Goal: Task Accomplishment & Management: Manage account settings

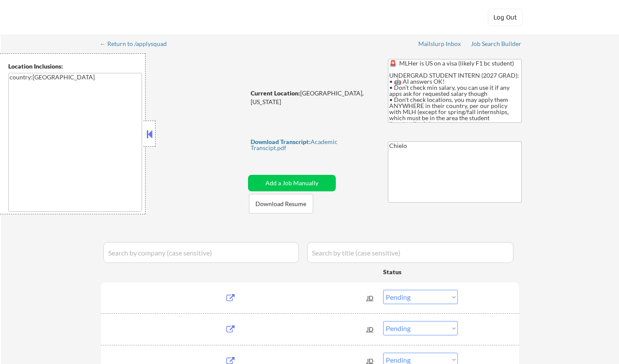
select select ""pending""
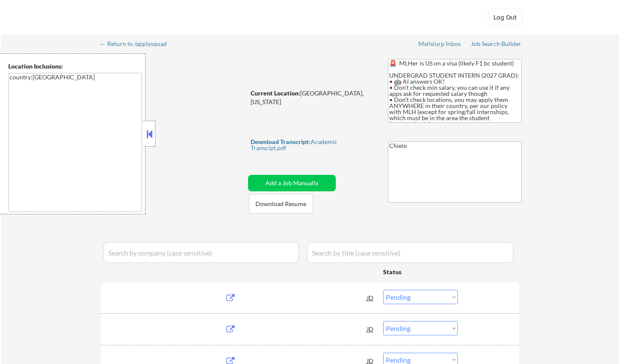
select select ""pending""
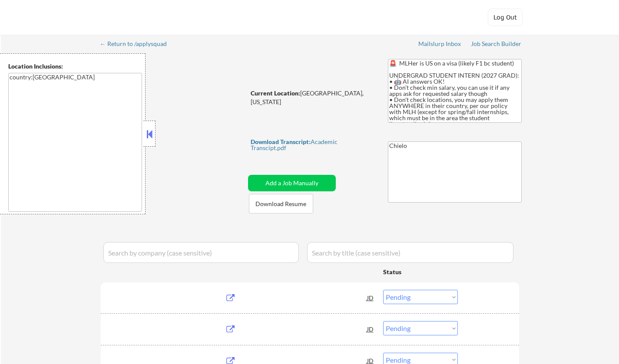
select select ""pending""
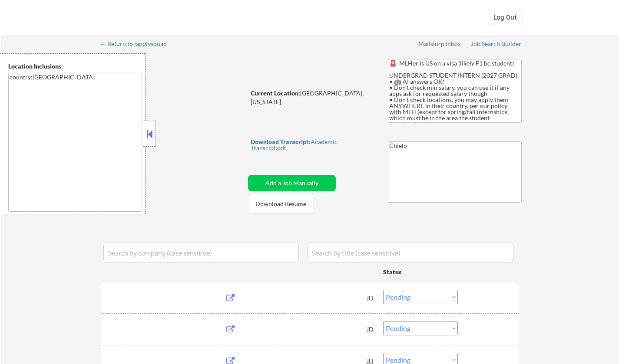
select select ""pending""
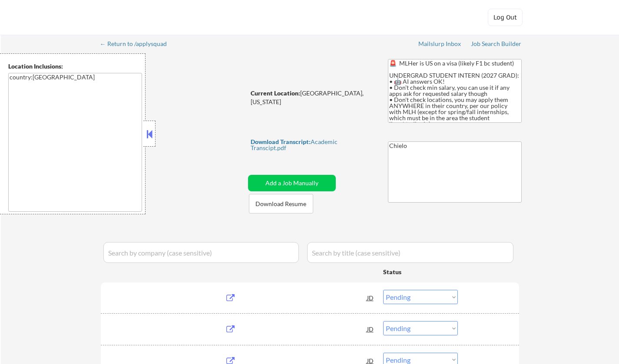
select select ""pending""
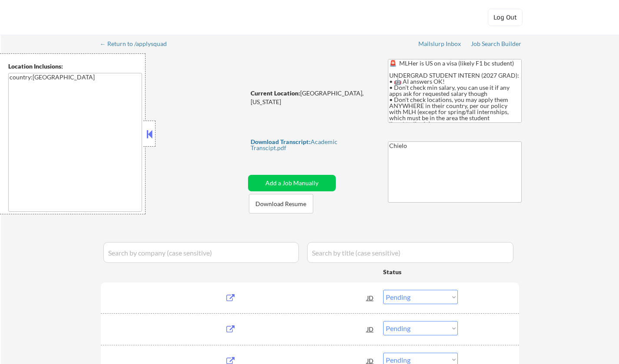
select select ""pending""
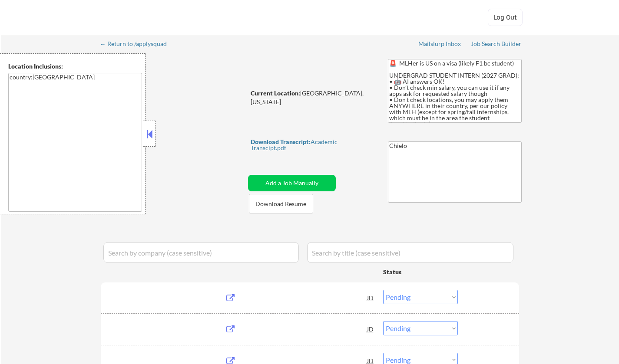
select select ""pending""
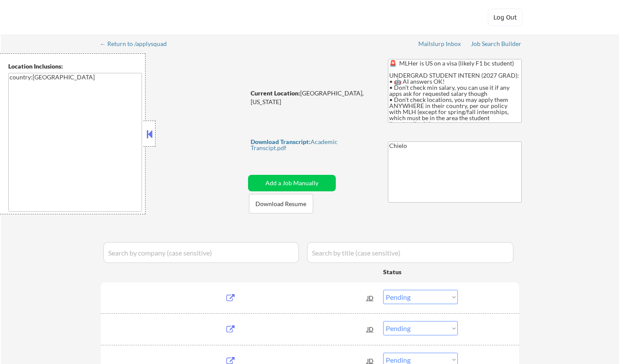
select select ""pending""
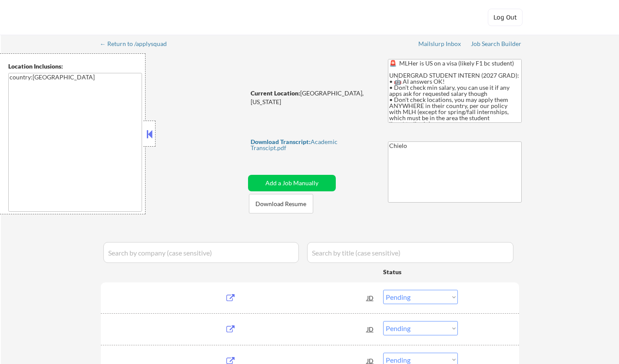
select select ""pending""
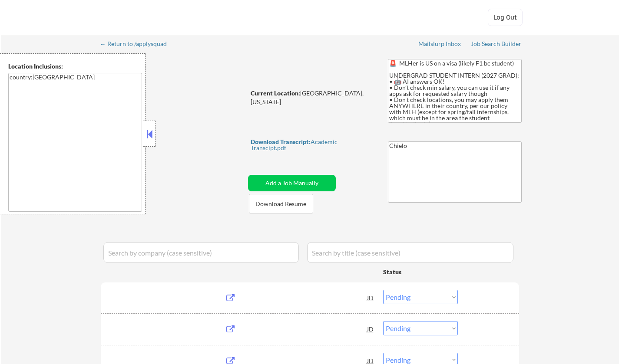
select select ""pending""
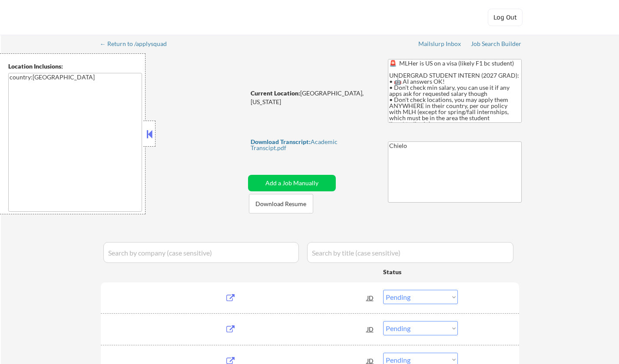
select select ""pending""
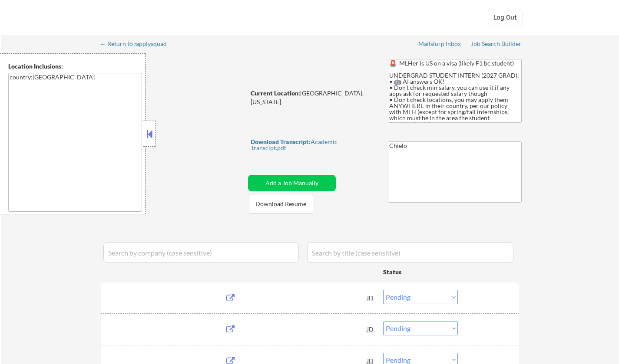
select select ""pending""
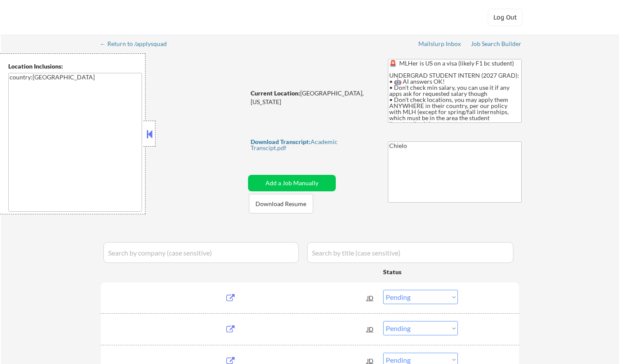
select select ""pending""
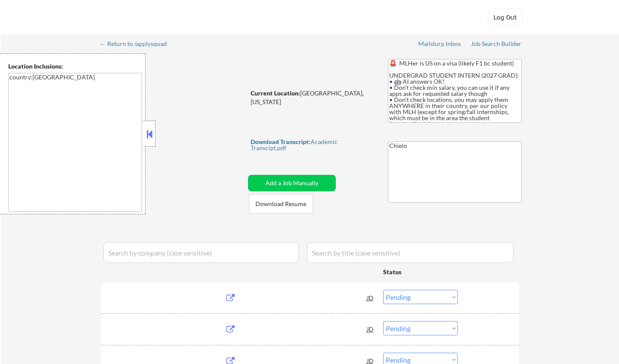
select select ""pending""
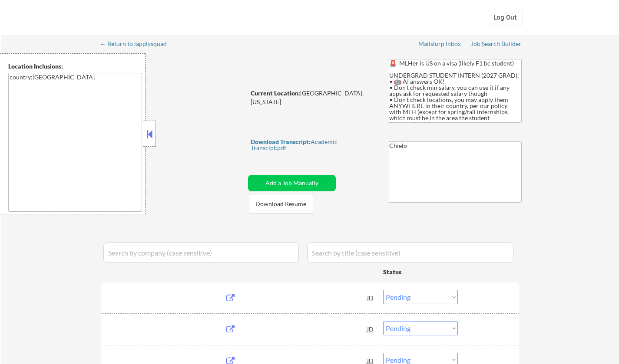
select select ""pending""
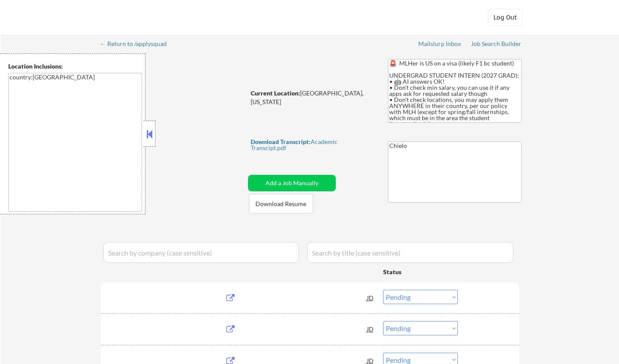
select select ""pending""
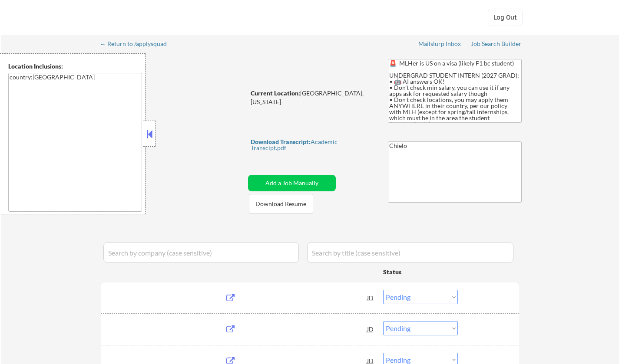
select select ""pending""
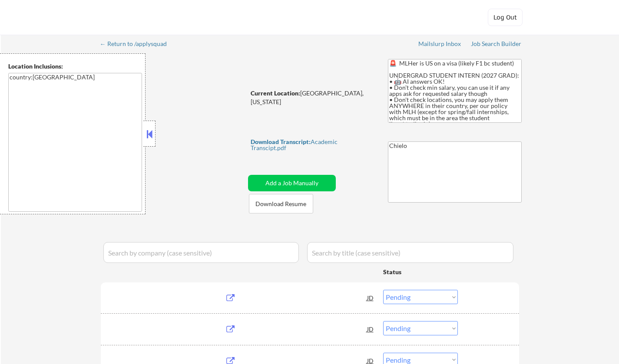
select select ""pending""
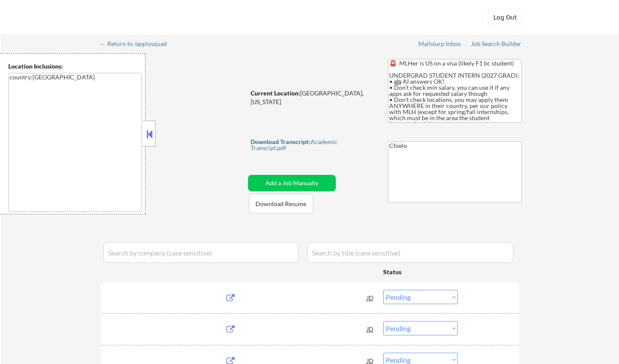
select select ""pending""
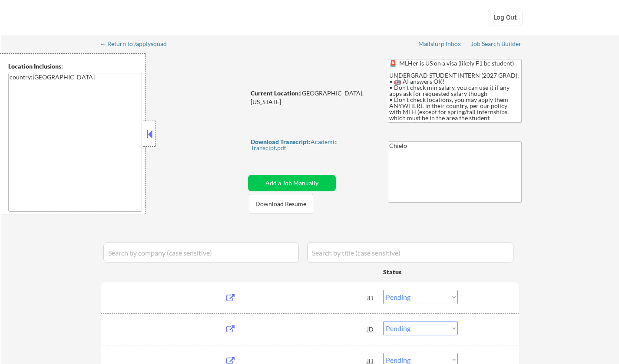
select select ""pending""
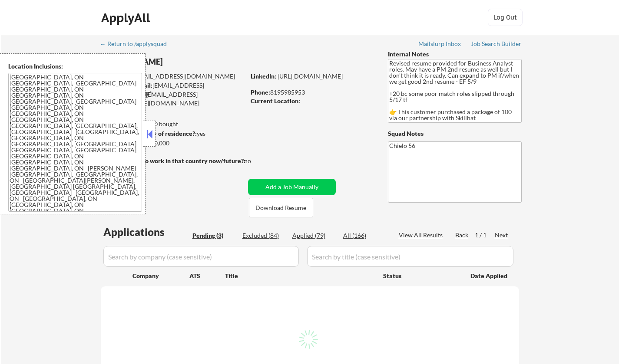
select select ""pending""
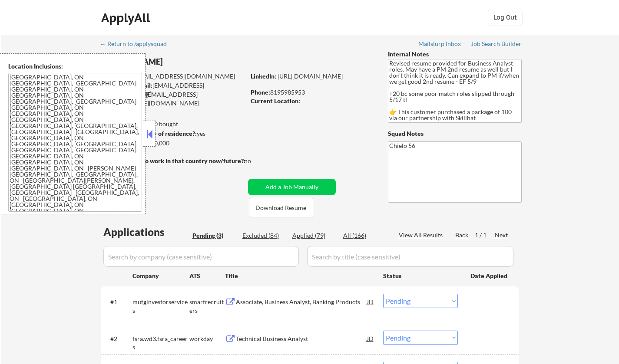
click at [147, 133] on button at bounding box center [150, 134] width 10 height 13
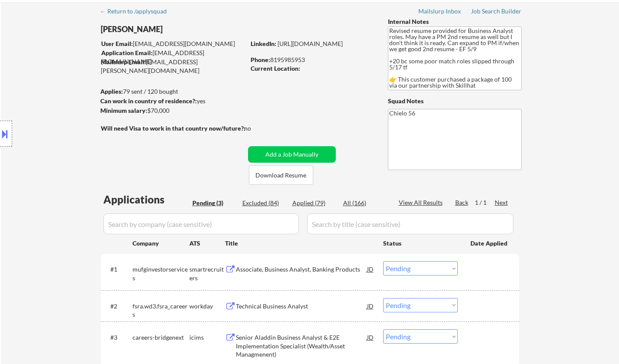
scroll to position [43, 0]
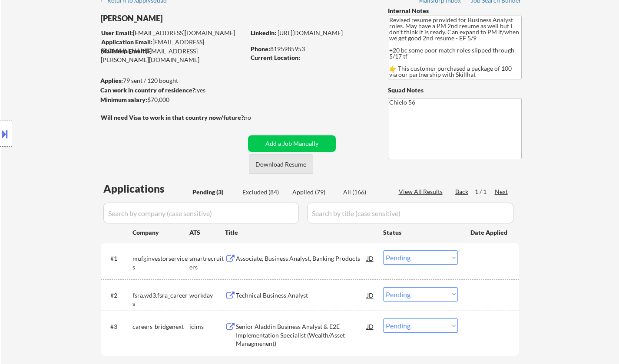
click at [271, 166] on button "Download Resume" at bounding box center [281, 165] width 64 height 20
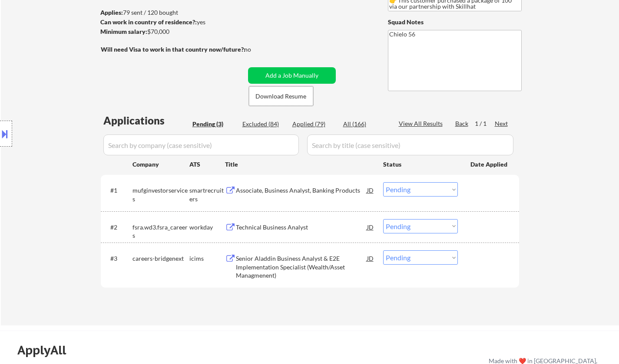
scroll to position [130, 0]
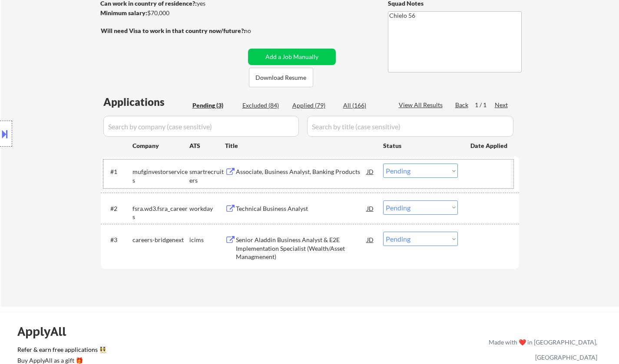
click at [294, 163] on div "#1 mufginvestorservices smartrecruiters Associate, Business Analyst, Banking Pr…" at bounding box center [308, 174] width 410 height 29
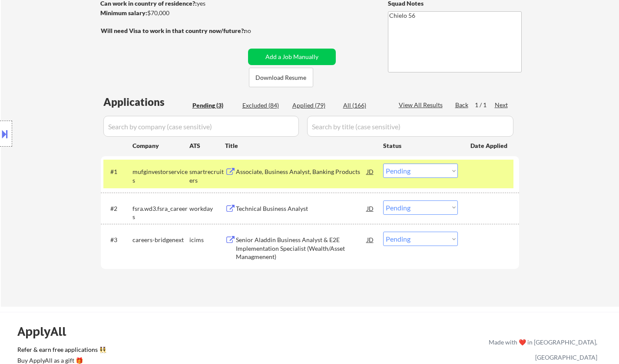
click at [302, 174] on div "Associate, Business Analyst, Banking Products" at bounding box center [301, 172] width 131 height 9
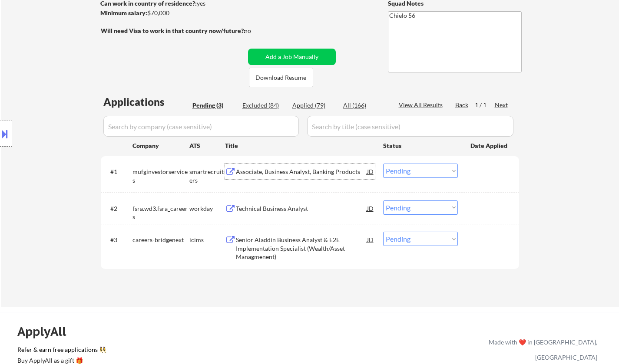
click at [399, 170] on select "Choose an option... Pending Applied Excluded (Questions) Excluded (Expired) Exc…" at bounding box center [420, 171] width 75 height 14
click at [383, 164] on select "Choose an option... Pending Applied Excluded (Questions) Excluded (Expired) Exc…" at bounding box center [420, 171] width 75 height 14
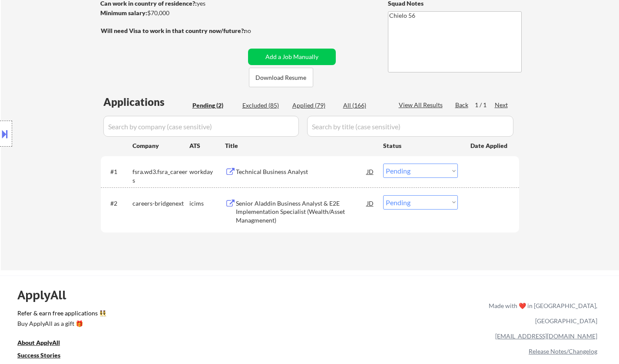
click at [264, 169] on div "Technical Business Analyst" at bounding box center [301, 172] width 131 height 9
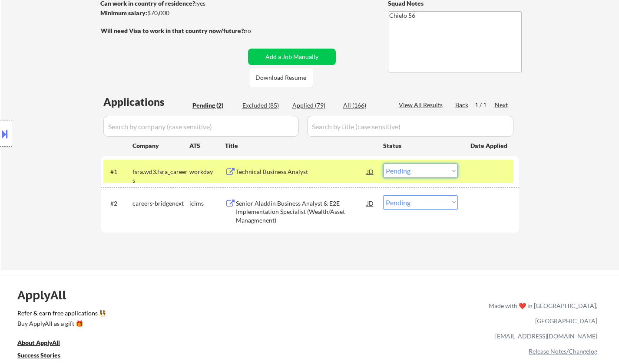
click at [423, 175] on select "Choose an option... Pending Applied Excluded (Questions) Excluded (Expired) Exc…" at bounding box center [420, 171] width 75 height 14
click at [383, 164] on select "Choose an option... Pending Applied Excluded (Questions) Excluded (Expired) Exc…" at bounding box center [420, 171] width 75 height 14
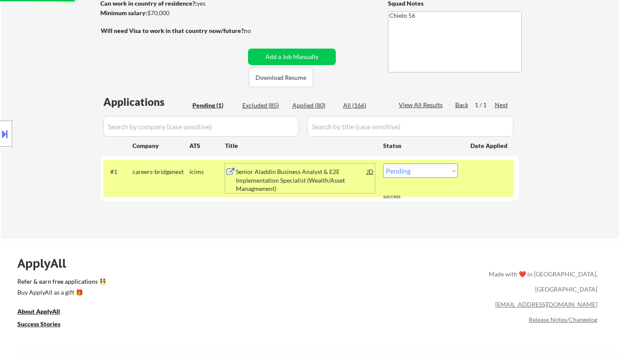
click at [267, 168] on div "Senior Aladdin Business Analyst & E2E Implementation Specialist (Wealth/Asset M…" at bounding box center [301, 181] width 131 height 26
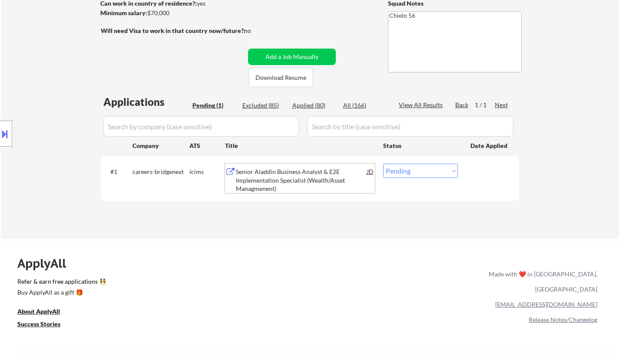
click at [427, 169] on select "Choose an option... Pending Applied Excluded (Questions) Excluded (Expired) Exc…" at bounding box center [420, 171] width 75 height 14
select select ""excluded__bad_match_""
click at [383, 164] on select "Choose an option... Pending Applied Excluded (Questions) Excluded (Expired) Exc…" at bounding box center [420, 171] width 75 height 14
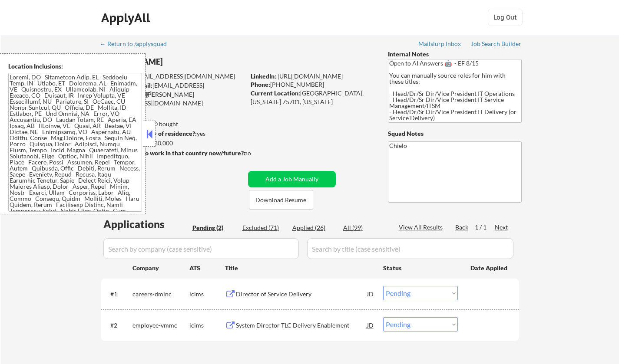
select select ""pending""
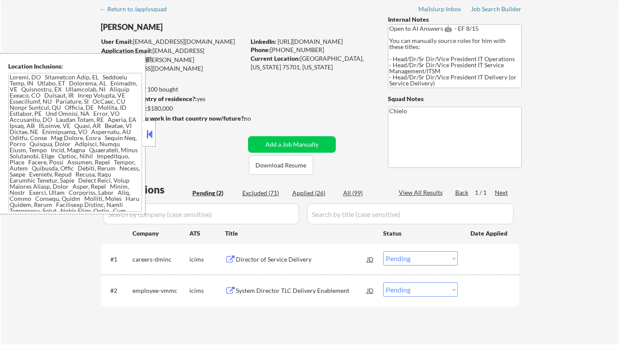
scroll to position [43, 0]
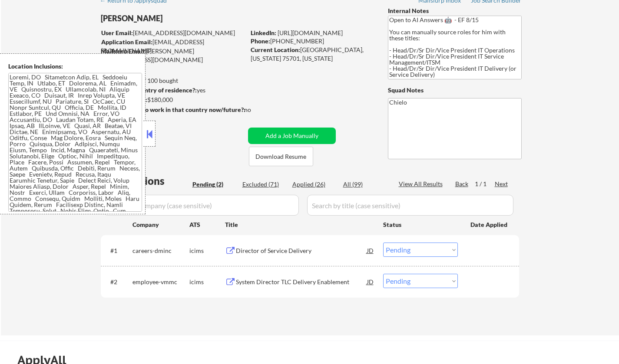
click at [150, 137] on button at bounding box center [150, 134] width 10 height 13
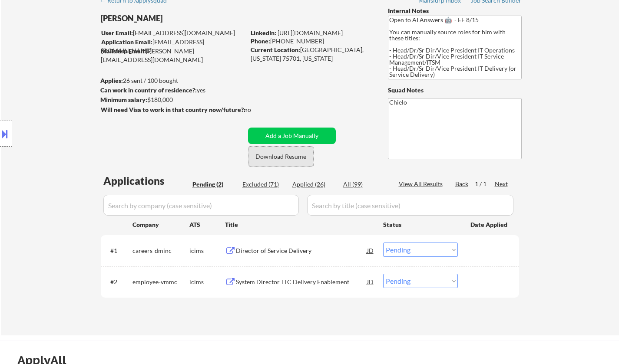
click at [283, 155] on button "Download Resume" at bounding box center [281, 157] width 64 height 20
click at [283, 255] on div "Director of Service Delivery" at bounding box center [301, 251] width 131 height 9
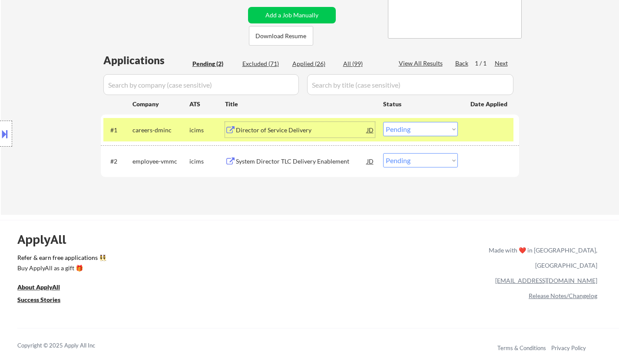
scroll to position [174, 0]
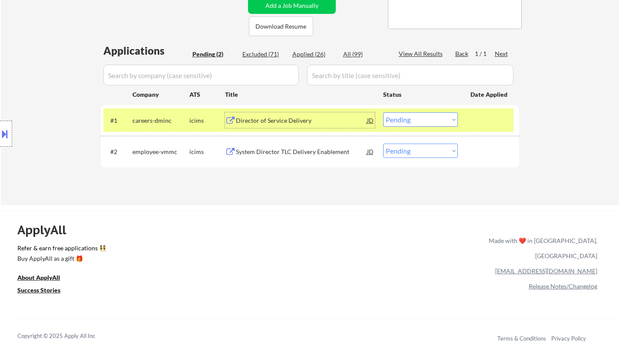
click at [418, 119] on select "Choose an option... Pending Applied Excluded (Questions) Excluded (Expired) Exc…" at bounding box center [420, 119] width 75 height 14
click at [383, 112] on select "Choose an option... Pending Applied Excluded (Questions) Excluded (Expired) Exc…" at bounding box center [420, 119] width 75 height 14
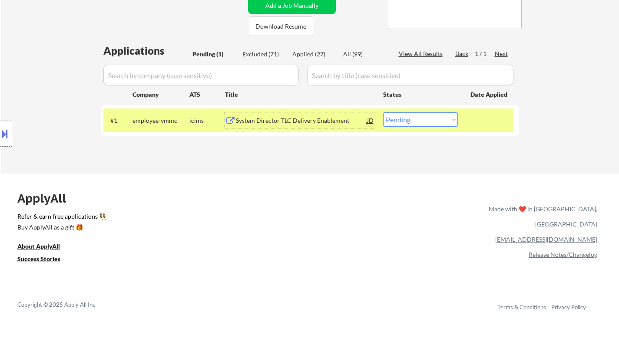
click at [274, 122] on div "System Director TLC Delivery Enablement" at bounding box center [301, 120] width 131 height 9
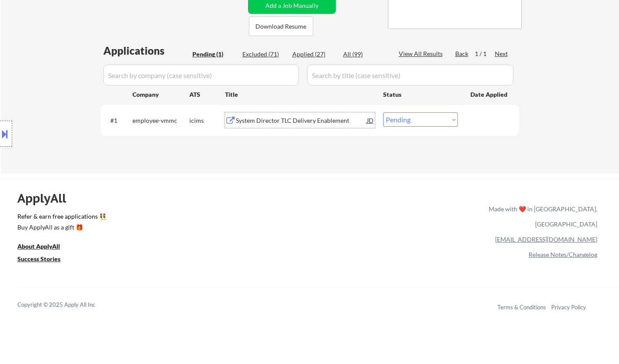
drag, startPoint x: 416, startPoint y: 122, endPoint x: 418, endPoint y: 126, distance: 5.0
click at [416, 122] on select "Choose an option... Pending Applied Excluded (Questions) Excluded (Expired) Exc…" at bounding box center [420, 119] width 75 height 14
select select ""excluded__location_""
click at [383, 112] on select "Choose an option... Pending Applied Excluded (Questions) Excluded (Expired) Exc…" at bounding box center [420, 119] width 75 height 14
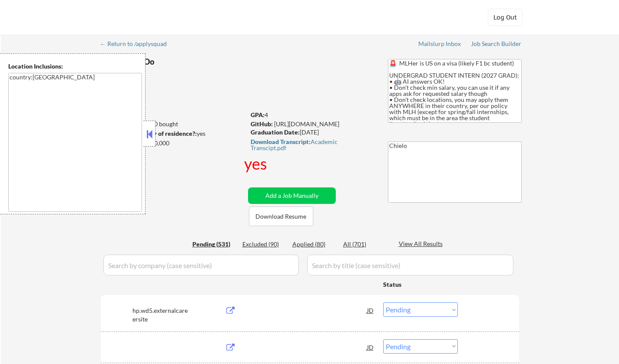
select select ""pending""
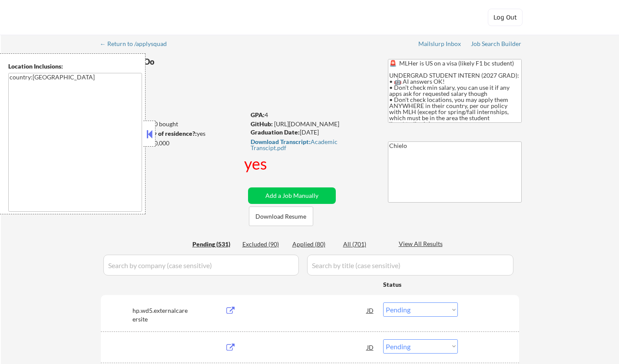
select select ""pending""
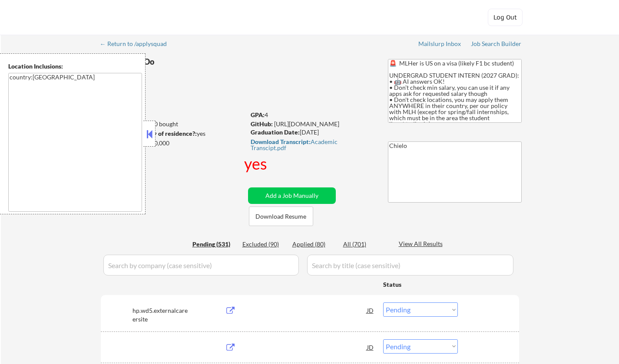
select select ""pending""
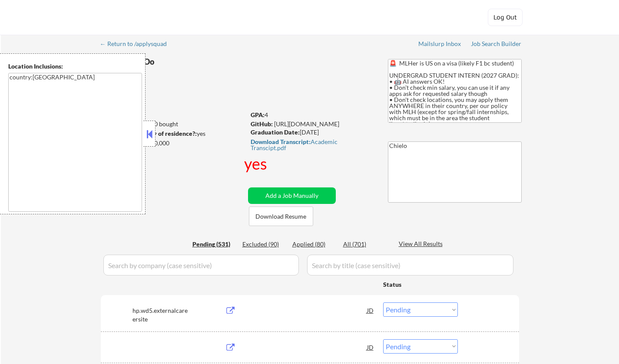
select select ""pending""
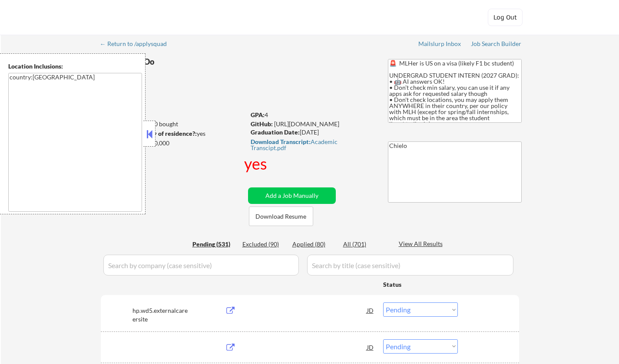
select select ""pending""
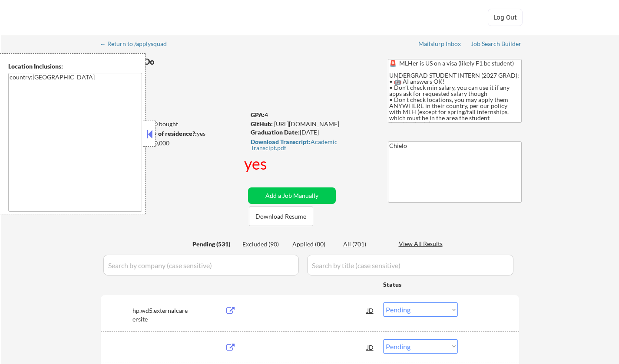
select select ""pending""
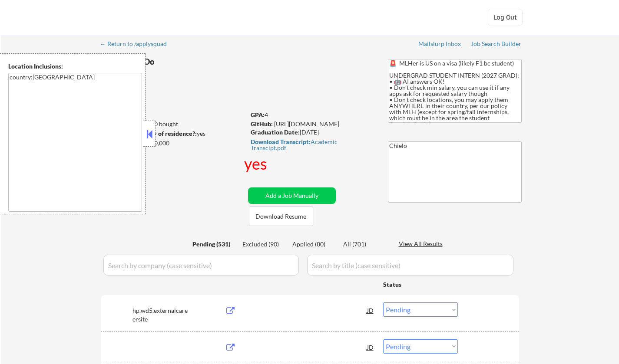
select select ""pending""
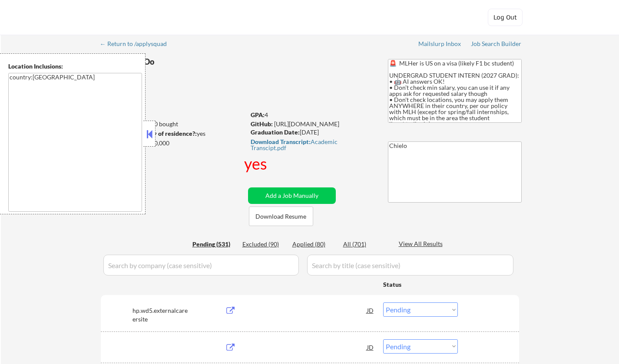
select select ""pending""
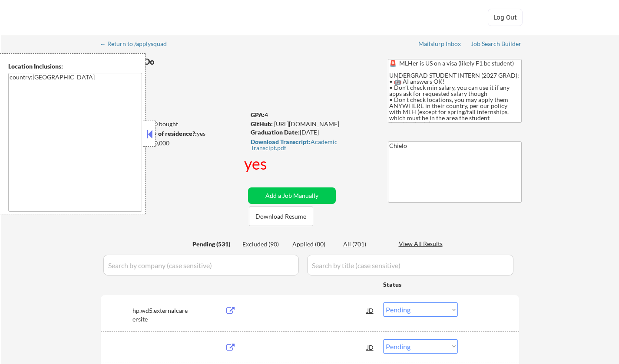
select select ""pending""
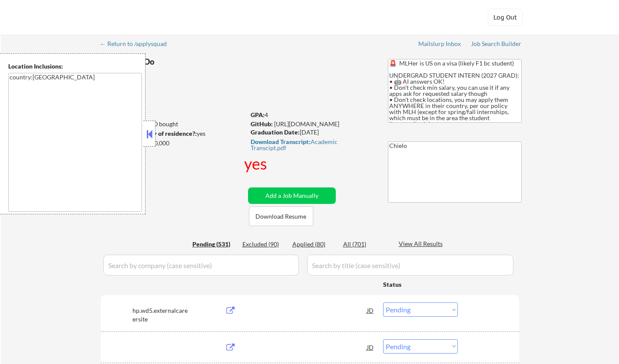
select select ""pending""
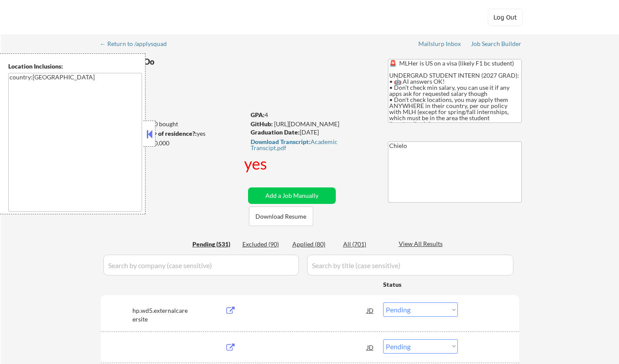
select select ""pending""
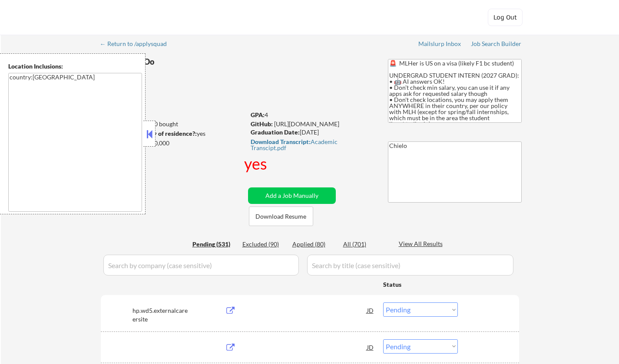
select select ""pending""
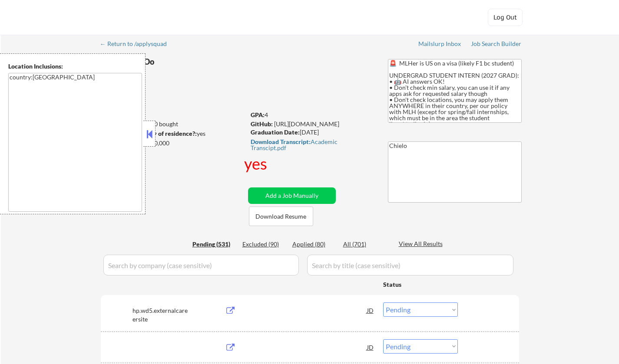
select select ""pending""
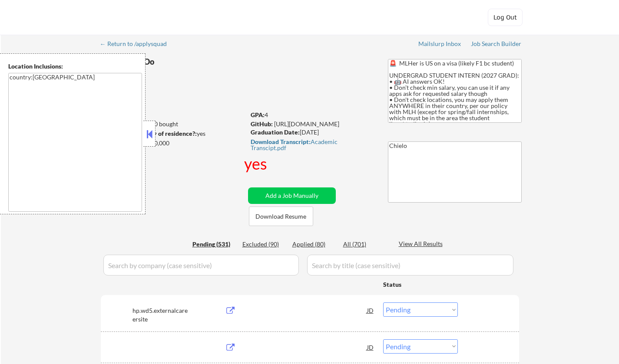
select select ""pending""
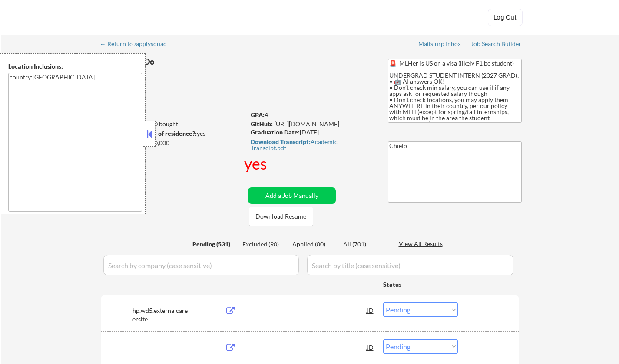
select select ""pending""
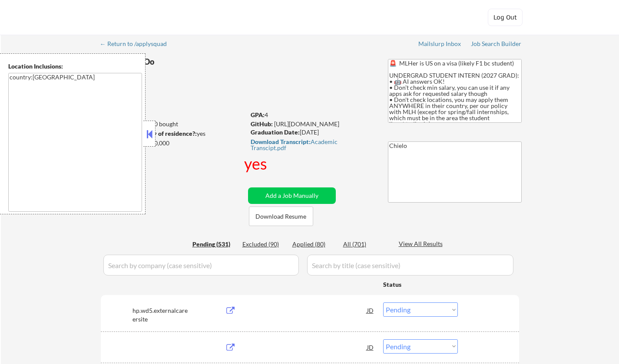
select select ""pending""
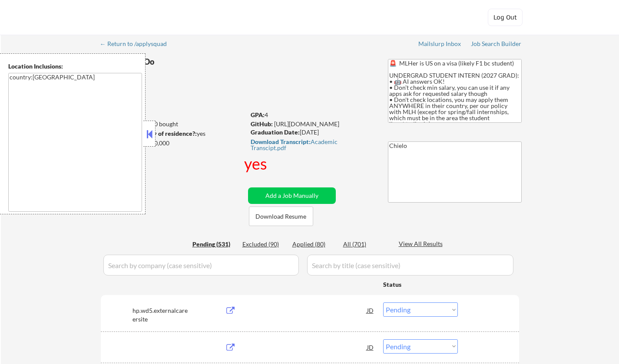
select select ""pending""
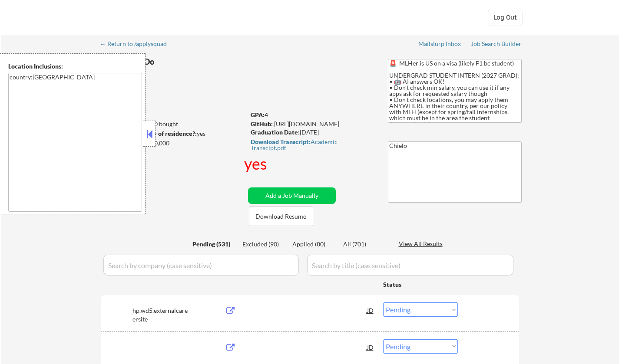
select select ""pending""
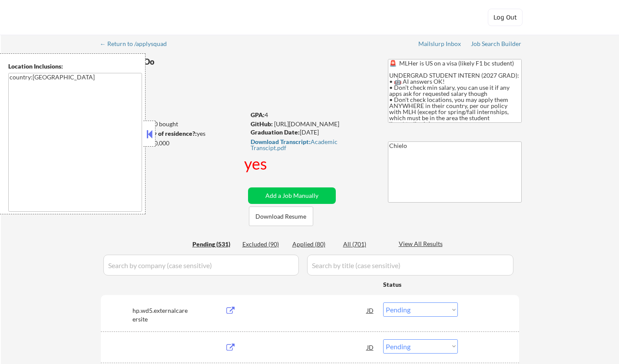
select select ""pending""
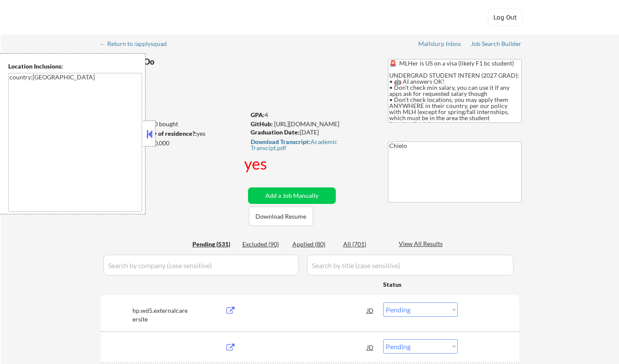
select select ""pending""
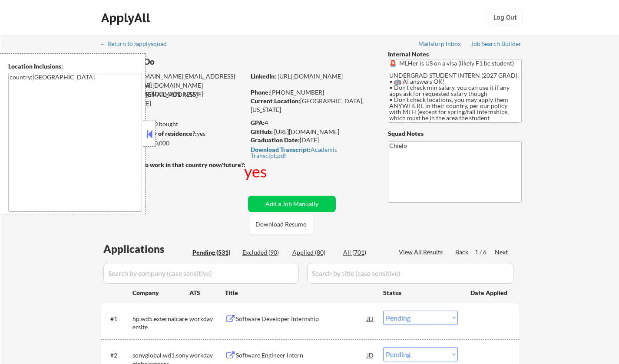
scroll to position [130, 0]
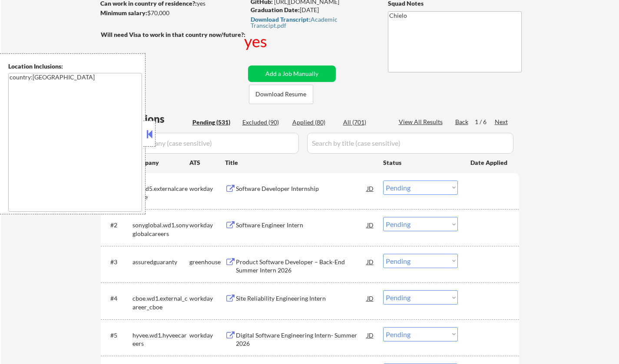
click at [149, 136] on button at bounding box center [150, 134] width 10 height 13
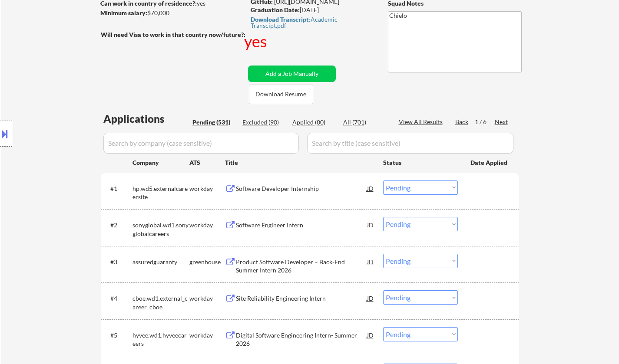
click at [277, 188] on div "Software Developer Internship" at bounding box center [301, 189] width 131 height 9
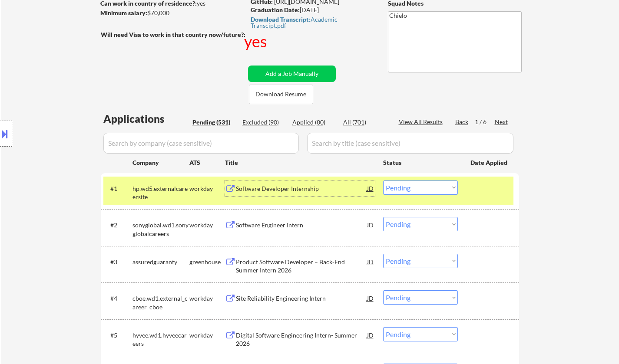
drag, startPoint x: 416, startPoint y: 184, endPoint x: 418, endPoint y: 190, distance: 6.0
click at [416, 184] on select "Choose an option... Pending Applied Excluded (Questions) Excluded (Expired) Exc…" at bounding box center [420, 188] width 75 height 14
click at [383, 181] on select "Choose an option... Pending Applied Excluded (Questions) Excluded (Expired) Exc…" at bounding box center [420, 188] width 75 height 14
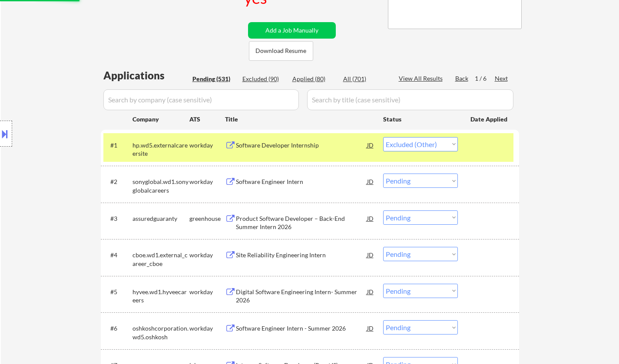
click at [276, 185] on div "Software Engineer Intern" at bounding box center [301, 182] width 131 height 9
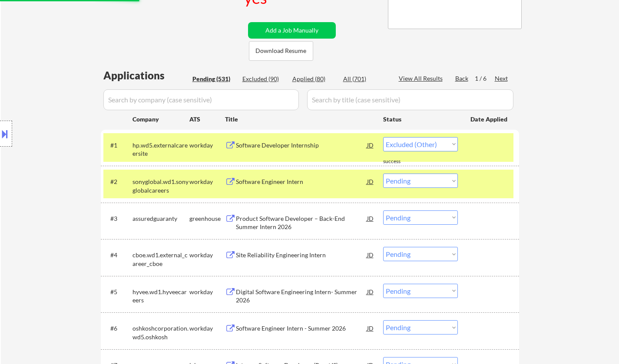
select select ""pending""
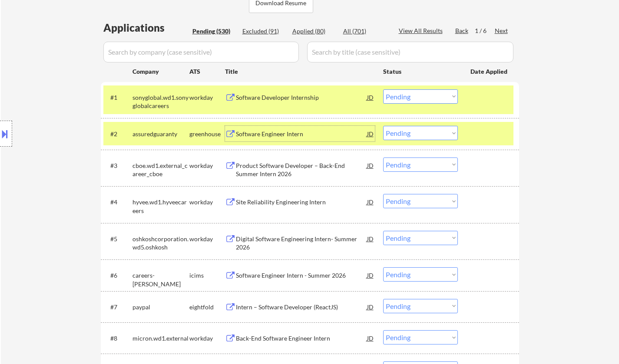
scroll to position [261, 0]
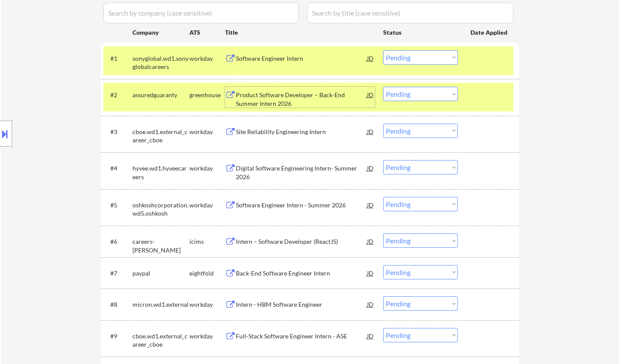
click at [289, 90] on div "Product Software Developer – Back-End Summer Intern 2026" at bounding box center [301, 97] width 131 height 21
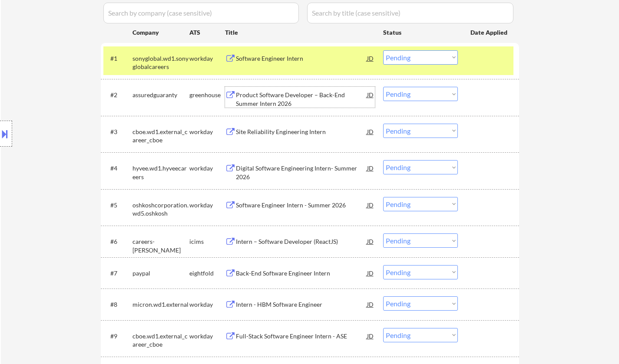
drag, startPoint x: 422, startPoint y: 88, endPoint x: 425, endPoint y: 99, distance: 11.3
click at [422, 89] on select "Choose an option... Pending Applied Excluded (Questions) Excluded (Expired) Exc…" at bounding box center [420, 94] width 75 height 14
click at [383, 87] on select "Choose an option... Pending Applied Excluded (Questions) Excluded (Expired) Exc…" at bounding box center [420, 94] width 75 height 14
select select ""pending""
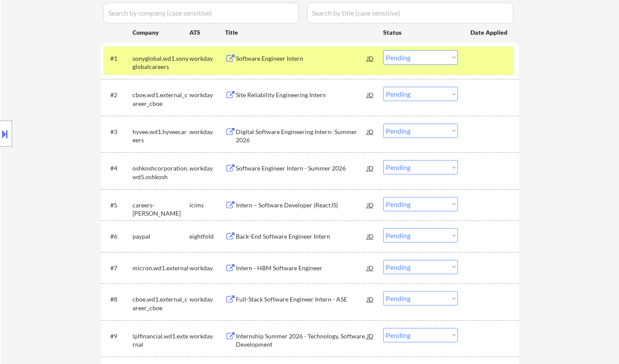
click at [305, 135] on div "Digital Software Engineering Intern- Summer 2026" at bounding box center [301, 136] width 131 height 17
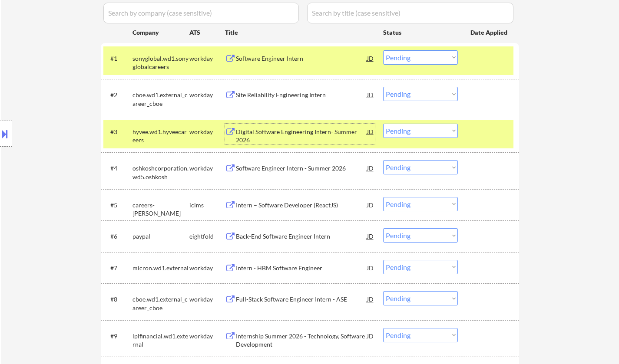
drag, startPoint x: 417, startPoint y: 135, endPoint x: 423, endPoint y: 137, distance: 6.3
click at [417, 135] on select "Choose an option... Pending Applied Excluded (Questions) Excluded (Expired) Exc…" at bounding box center [420, 131] width 75 height 14
click at [383, 124] on select "Choose an option... Pending Applied Excluded (Questions) Excluded (Expired) Exc…" at bounding box center [420, 131] width 75 height 14
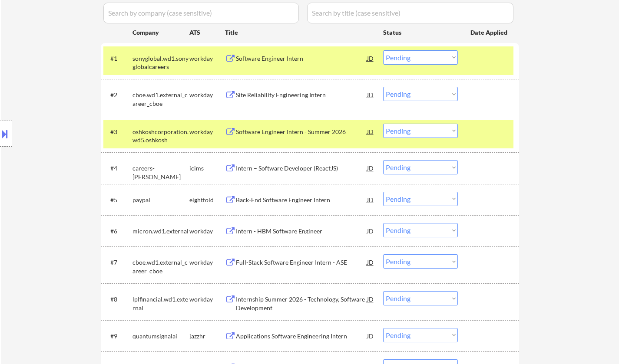
click at [301, 134] on div "Software Engineer Intern - Summer 2026" at bounding box center [301, 132] width 131 height 9
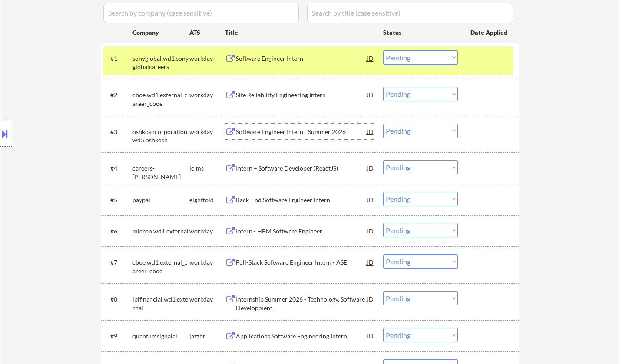
drag, startPoint x: 409, startPoint y: 130, endPoint x: 420, endPoint y: 138, distance: 13.5
click at [409, 130] on select "Choose an option... Pending Applied Excluded (Questions) Excluded (Expired) Exc…" at bounding box center [420, 131] width 75 height 14
click at [383, 124] on select "Choose an option... Pending Applied Excluded (Questions) Excluded (Expired) Exc…" at bounding box center [420, 131] width 75 height 14
select select ""pending""
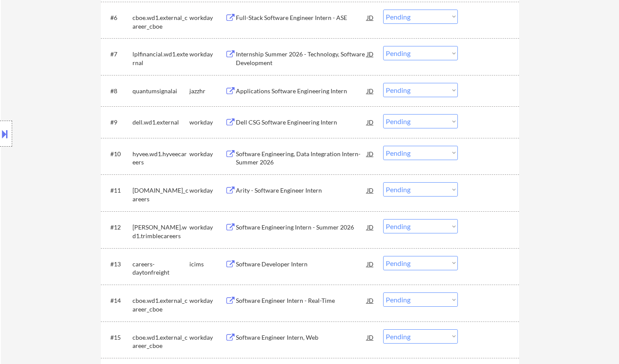
scroll to position [478, 0]
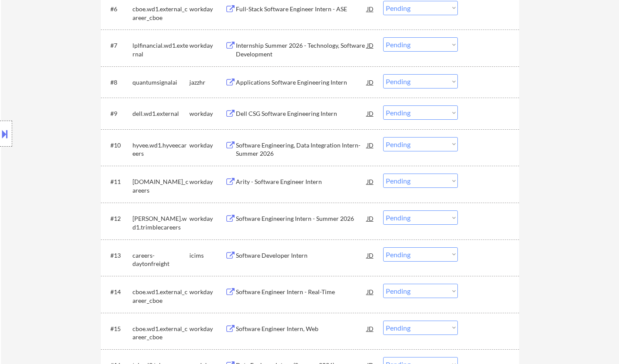
click at [274, 218] on div "Software Engineering Intern - Summer 2026" at bounding box center [301, 219] width 131 height 9
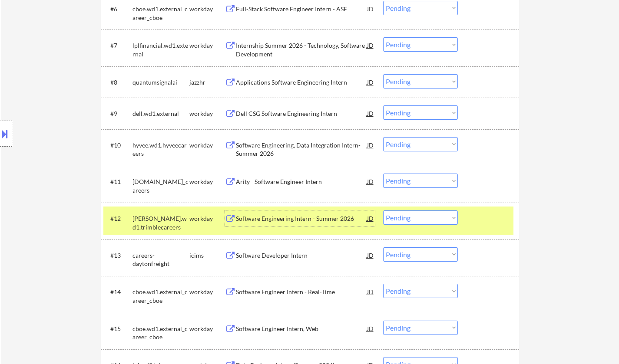
drag, startPoint x: 424, startPoint y: 218, endPoint x: 430, endPoint y: 223, distance: 8.3
click at [424, 218] on select "Choose an option... Pending Applied Excluded (Questions) Excluded (Expired) Exc…" at bounding box center [420, 218] width 75 height 14
click at [383, 211] on select "Choose an option... Pending Applied Excluded (Questions) Excluded (Expired) Exc…" at bounding box center [420, 218] width 75 height 14
select select ""pending""
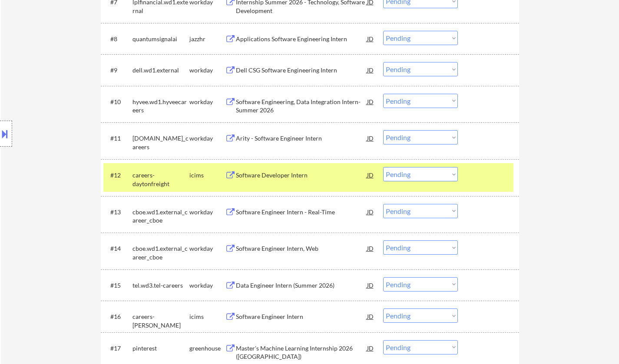
scroll to position [564, 0]
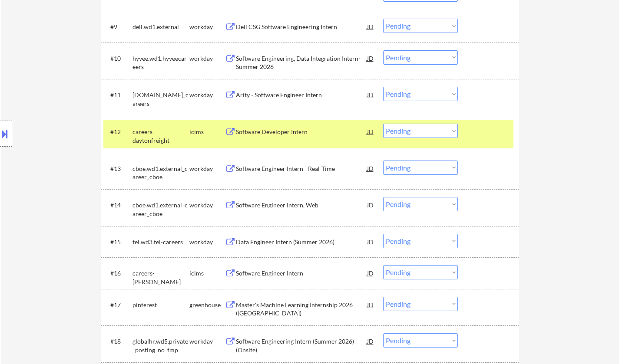
click at [283, 239] on div "Data Engineer Intern (Summer 2026)" at bounding box center [301, 242] width 131 height 9
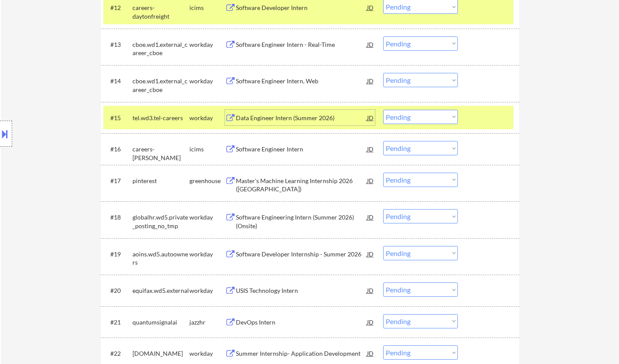
scroll to position [695, 0]
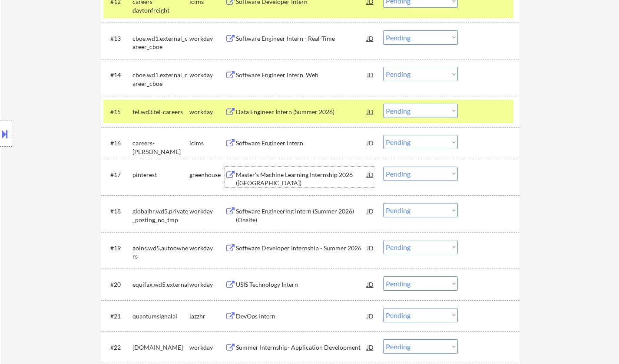
click at [293, 176] on div "Master's Machine Learning Internship 2026 (USA)" at bounding box center [301, 179] width 131 height 17
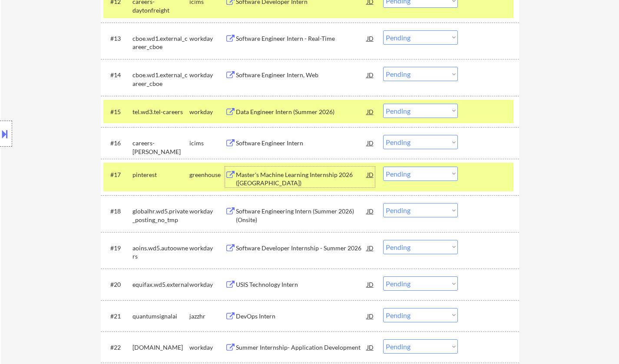
drag, startPoint x: 416, startPoint y: 171, endPoint x: 416, endPoint y: 180, distance: 9.6
click at [416, 171] on select "Choose an option... Pending Applied Excluded (Questions) Excluded (Expired) Exc…" at bounding box center [420, 174] width 75 height 14
click at [383, 167] on select "Choose an option... Pending Applied Excluded (Questions) Excluded (Expired) Exc…" at bounding box center [420, 174] width 75 height 14
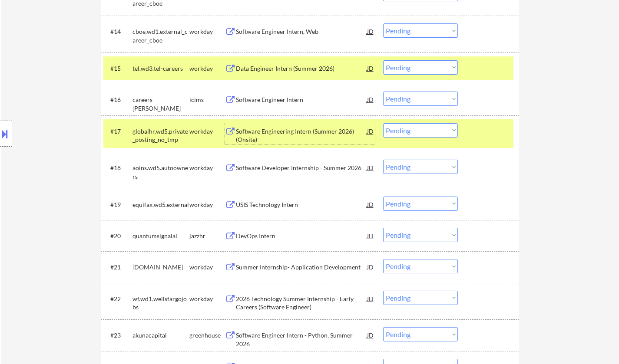
click at [273, 131] on div "Software Engineering Intern (Summer 2026) (Onsite)" at bounding box center [301, 135] width 131 height 17
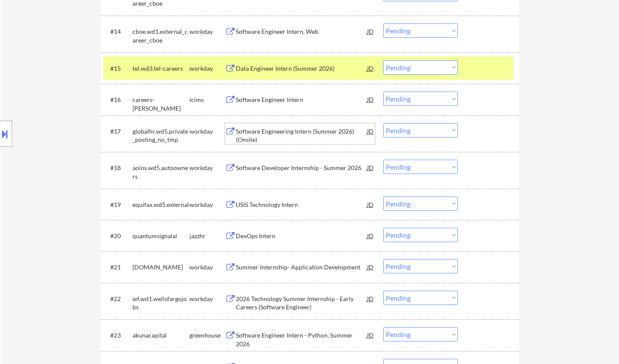
drag, startPoint x: 409, startPoint y: 128, endPoint x: 410, endPoint y: 136, distance: 8.9
click at [409, 128] on select "Choose an option... Pending Applied Excluded (Questions) Excluded (Expired) Exc…" at bounding box center [420, 130] width 75 height 14
click at [383, 123] on select "Choose an option... Pending Applied Excluded (Questions) Excluded (Expired) Exc…" at bounding box center [420, 130] width 75 height 14
select select ""pending""
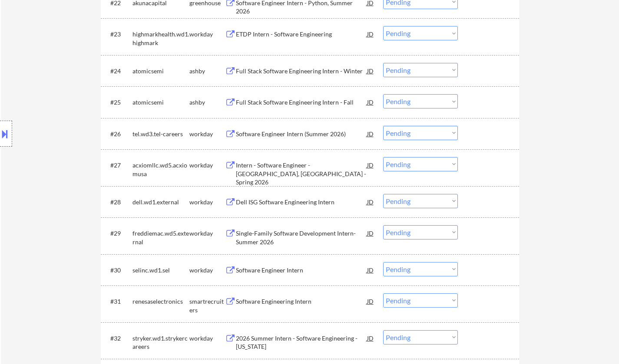
scroll to position [1086, 0]
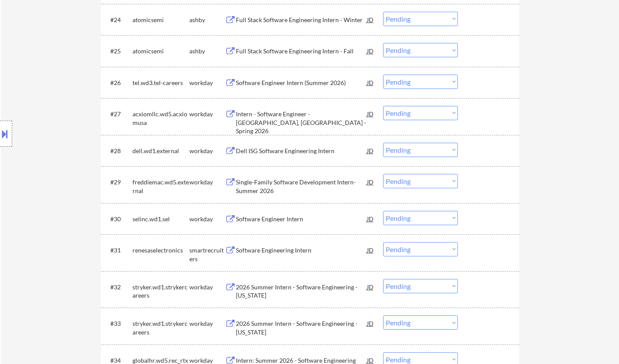
click at [280, 244] on div "Software Engineering Intern" at bounding box center [301, 250] width 131 height 16
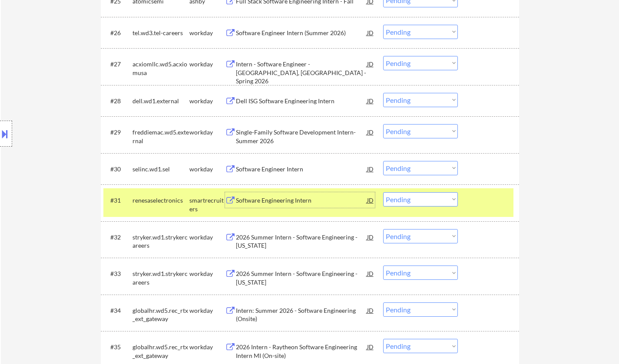
scroll to position [1172, 0]
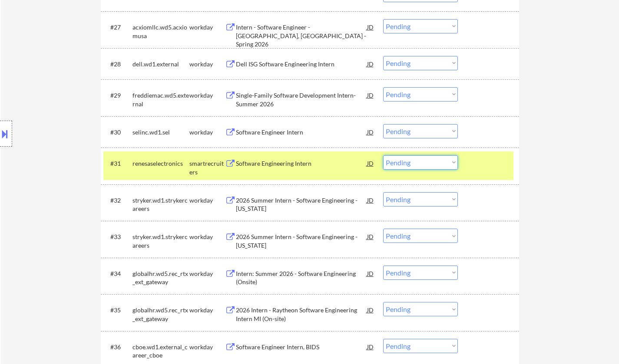
click at [417, 165] on select "Choose an option... Pending Applied Excluded (Questions) Excluded (Expired) Exc…" at bounding box center [420, 162] width 75 height 14
click at [383, 155] on select "Choose an option... Pending Applied Excluded (Questions) Excluded (Expired) Exc…" at bounding box center [420, 162] width 75 height 14
select select ""pending""
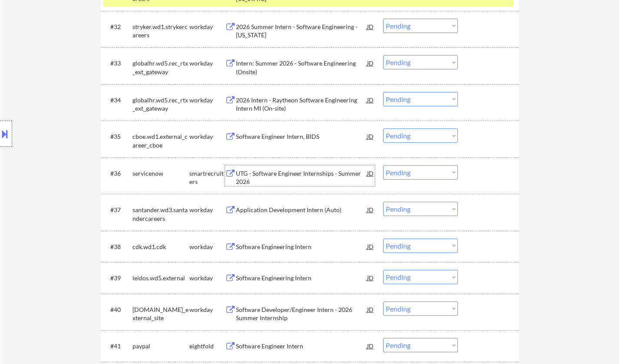
click at [284, 178] on div "UTG - Software Engineer Internships - Summer 2026" at bounding box center [301, 177] width 131 height 17
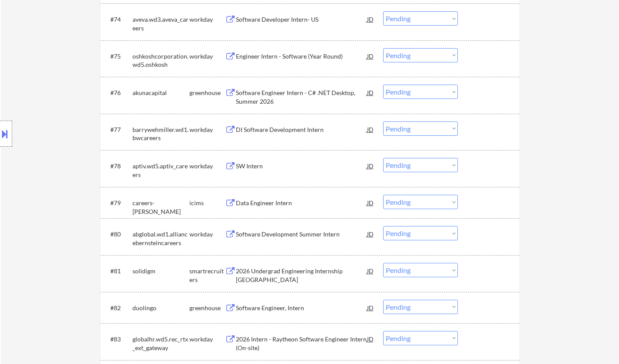
scroll to position [2779, 0]
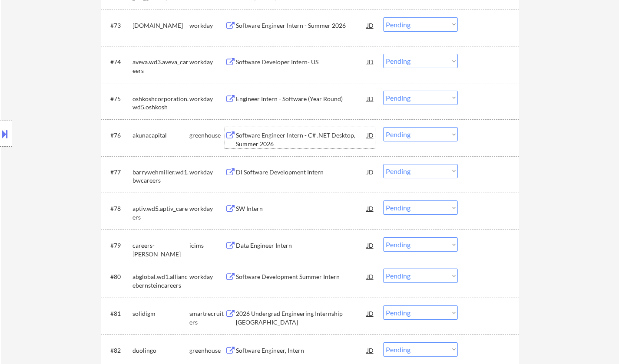
click at [279, 133] on div "Software Engineer Intern - C# .NET Desktop, Summer 2026" at bounding box center [301, 139] width 131 height 17
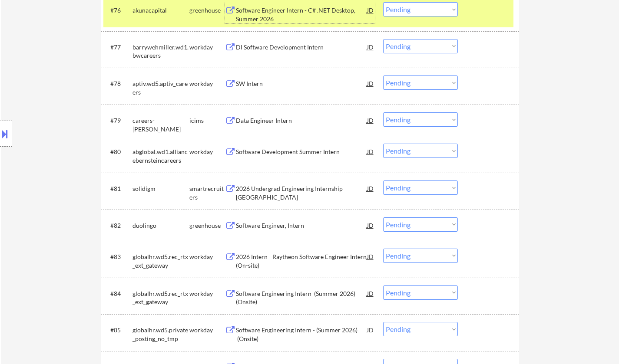
scroll to position [2909, 0]
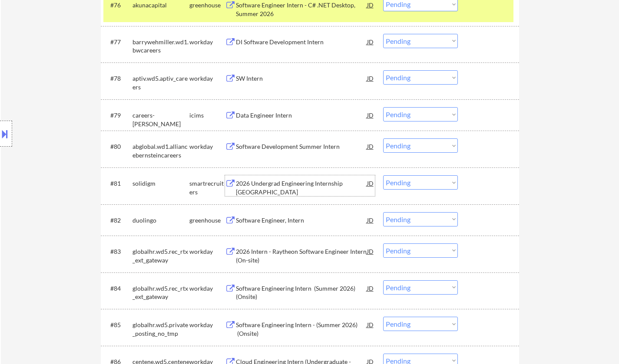
click at [281, 181] on div "2026 Undergrad Engineering Internship United States" at bounding box center [301, 187] width 131 height 17
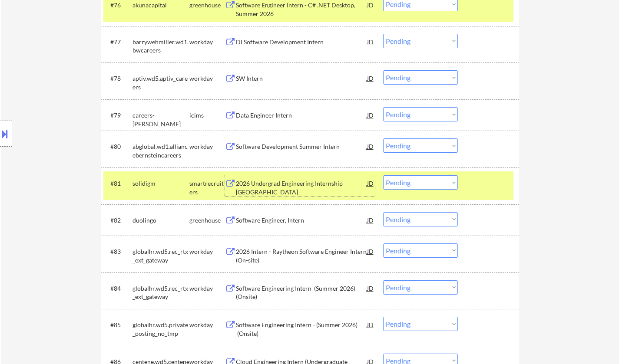
click at [400, 182] on select "Choose an option... Pending Applied Excluded (Questions) Excluded (Expired) Exc…" at bounding box center [420, 182] width 75 height 14
click at [383, 175] on select "Choose an option... Pending Applied Excluded (Questions) Excluded (Expired) Exc…" at bounding box center [420, 182] width 75 height 14
select select ""pending""
